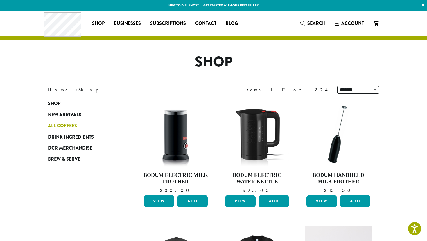
click at [66, 126] on span "All Coffees" at bounding box center [62, 126] width 29 height 7
click at [66, 123] on span "All Coffees" at bounding box center [62, 126] width 29 height 7
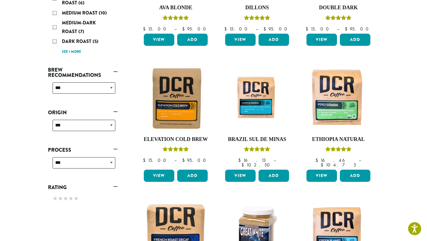
scroll to position [170, 0]
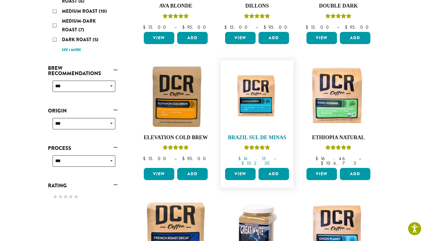
click at [250, 107] on img at bounding box center [257, 97] width 67 height 50
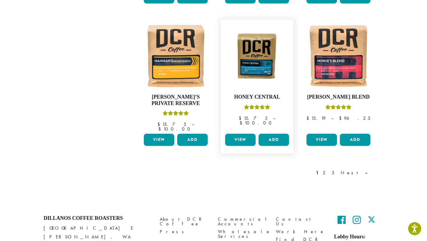
scroll to position [484, 0]
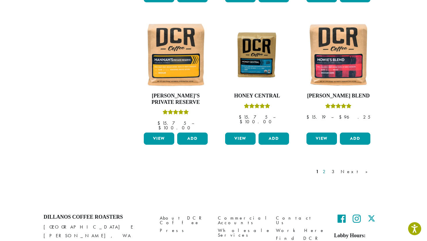
click at [329, 168] on link "2" at bounding box center [324, 171] width 7 height 7
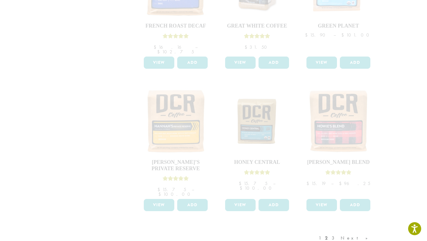
scroll to position [508, 0]
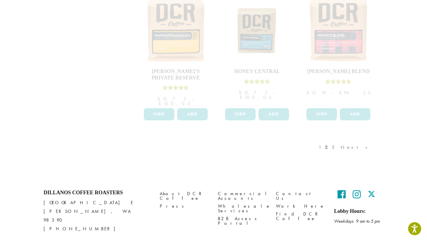
click at [354, 140] on div "1 2 3 Next »" at bounding box center [345, 153] width 57 height 27
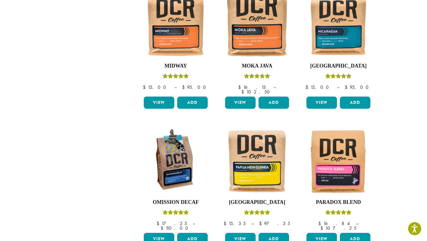
scroll to position [434, 0]
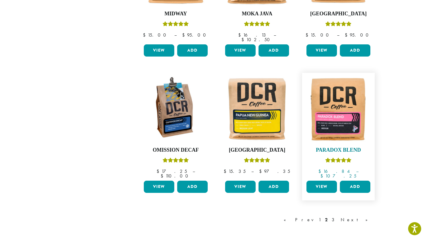
click at [332, 99] on img at bounding box center [338, 109] width 67 height 67
click at [348, 112] on img at bounding box center [338, 109] width 67 height 67
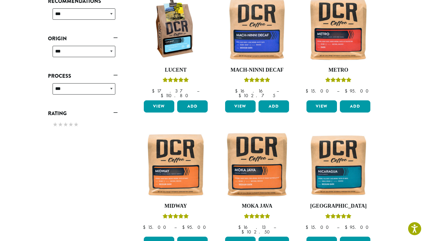
scroll to position [230, 0]
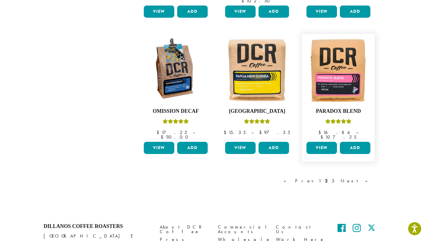
scroll to position [502, 0]
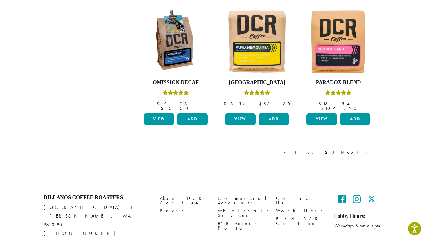
click at [338, 149] on link "3" at bounding box center [333, 152] width 7 height 7
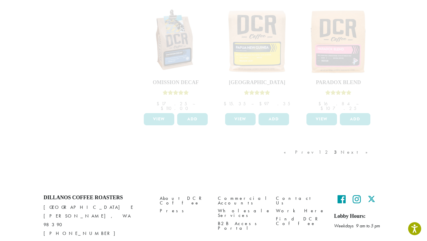
click at [308, 145] on div "« Prev 1 2 3 Next »" at bounding box center [257, 158] width 244 height 27
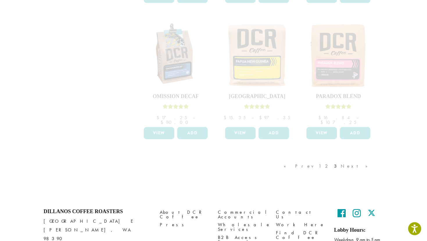
scroll to position [502, 0]
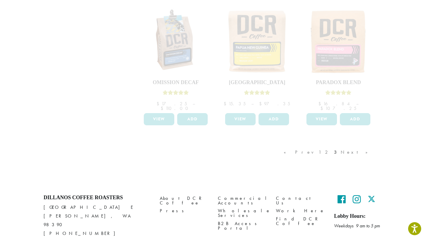
click at [353, 145] on div "« Prev 1 2 3 Next »" at bounding box center [328, 158] width 92 height 27
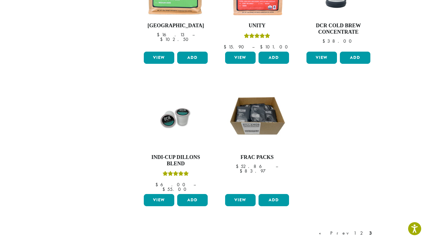
scroll to position [488, 0]
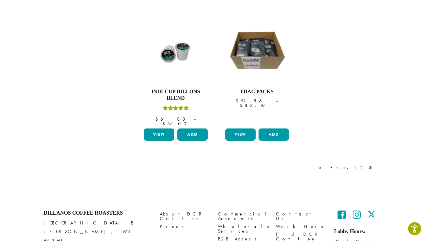
click at [357, 164] on link "1" at bounding box center [354, 167] width 5 height 7
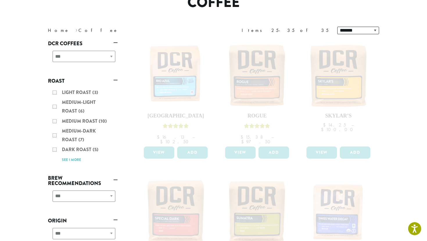
scroll to position [121, 0]
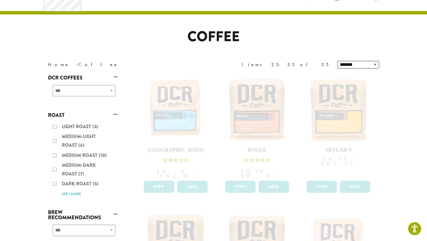
scroll to position [26, 0]
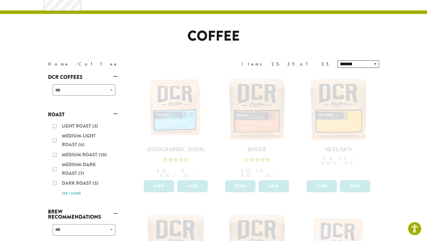
click at [55, 140] on div "Light Roast (3) Medium-Light Roast (6) Medium Roast (10) Medium-Dark Roast (7) …" at bounding box center [83, 160] width 70 height 80
click at [53, 140] on div "Light Roast (3) Medium-Light Roast (6) Medium Roast (10) Medium-Dark Roast (7) …" at bounding box center [83, 160] width 70 height 80
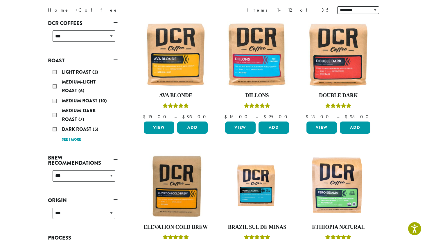
scroll to position [154, 0]
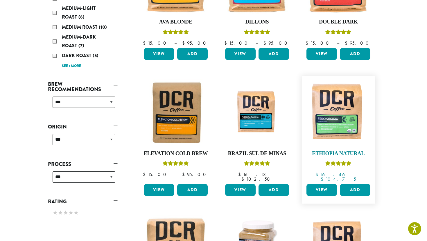
click at [334, 120] on img at bounding box center [338, 112] width 67 height 67
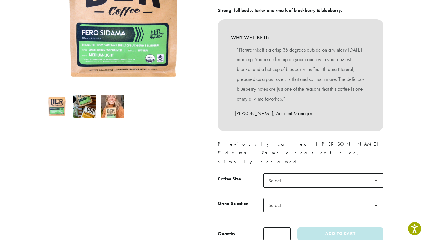
scroll to position [146, 0]
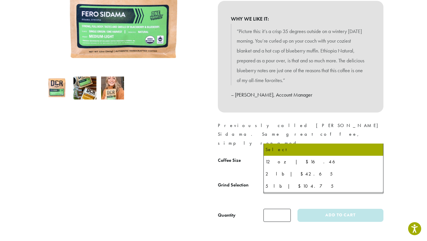
click at [331, 155] on span "Select" at bounding box center [323, 162] width 120 height 14
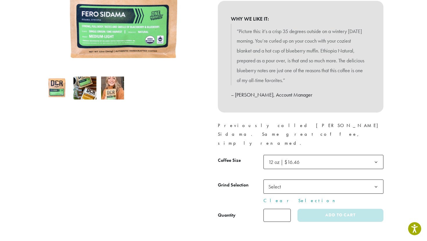
click at [302, 180] on span "Select" at bounding box center [323, 187] width 120 height 14
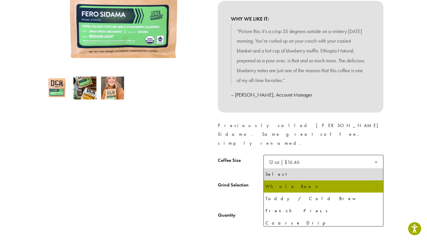
select select "*********"
select select "**********"
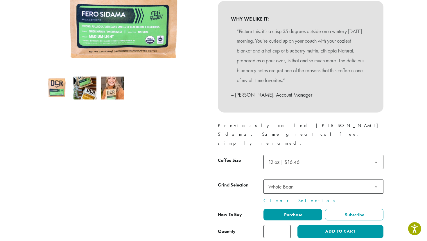
click at [337, 215] on div "**********" at bounding box center [300, 84] width 174 height 317
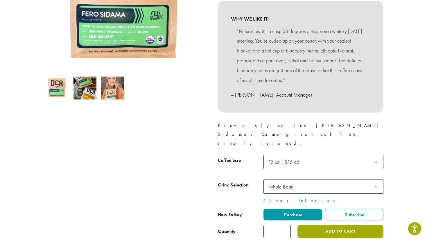
click at [336, 225] on button "Add to cart" at bounding box center [340, 231] width 86 height 13
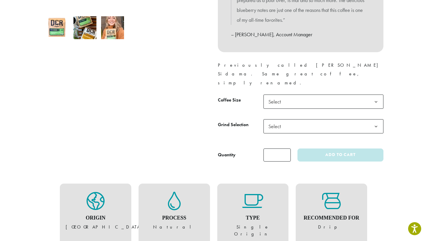
scroll to position [209, 0]
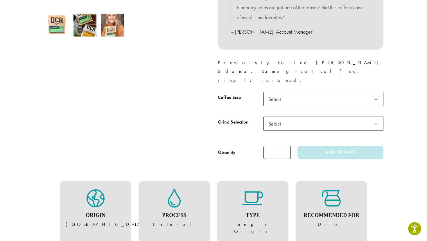
click at [306, 92] on span "Select" at bounding box center [323, 99] width 120 height 14
click at [289, 117] on span "Select" at bounding box center [323, 124] width 120 height 14
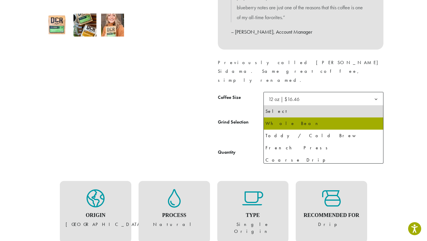
select select "*********"
select select "**********"
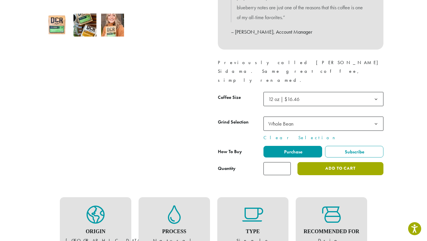
click at [325, 162] on button "Add to cart" at bounding box center [340, 168] width 86 height 13
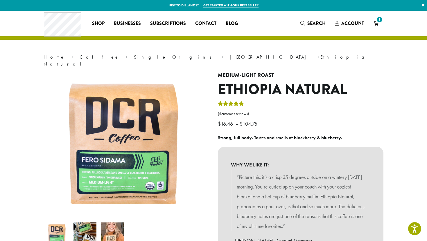
scroll to position [0, 0]
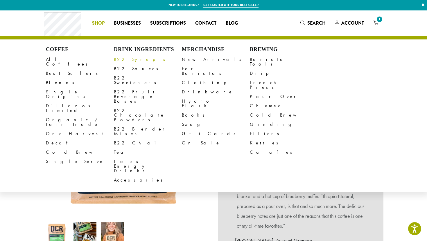
click at [117, 56] on link "B22 Syrups" at bounding box center [148, 59] width 68 height 9
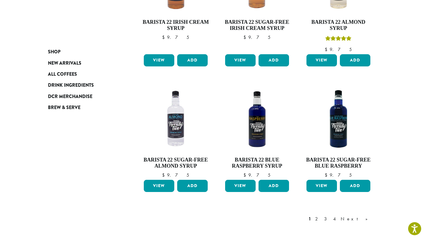
scroll to position [438, 0]
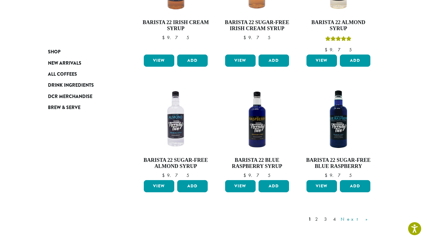
click at [369, 216] on link "Next »" at bounding box center [355, 219] width 33 height 7
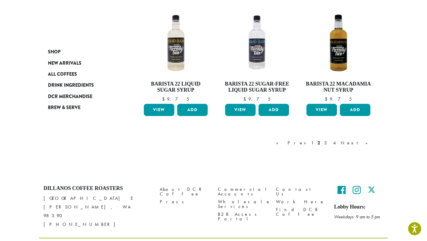
scroll to position [493, 0]
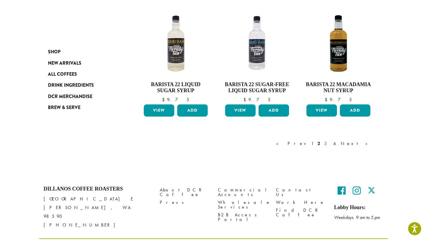
click at [330, 143] on link "3" at bounding box center [326, 143] width 7 height 7
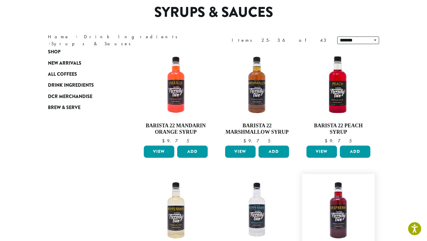
scroll to position [36, 0]
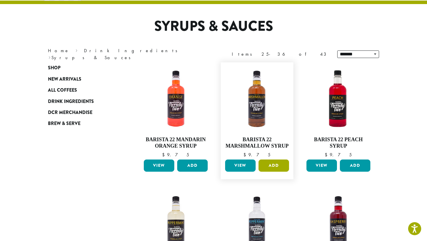
click at [280, 165] on button "Add" at bounding box center [273, 166] width 30 height 12
